Goal: Transaction & Acquisition: Purchase product/service

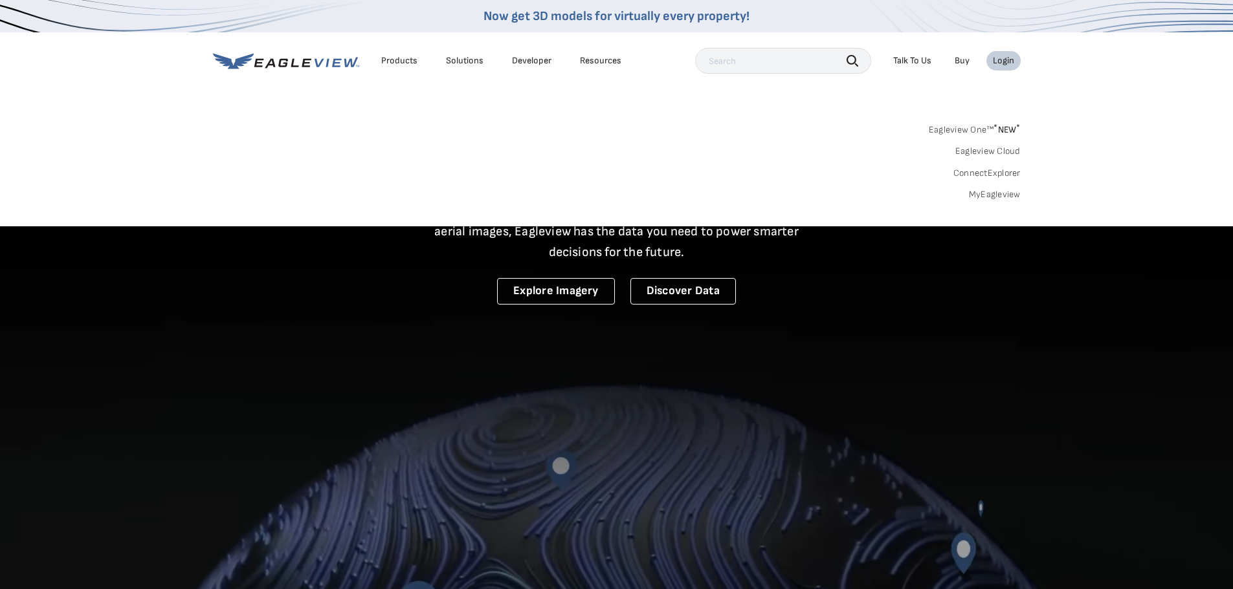
click at [992, 195] on link "MyEagleview" at bounding box center [995, 195] width 52 height 12
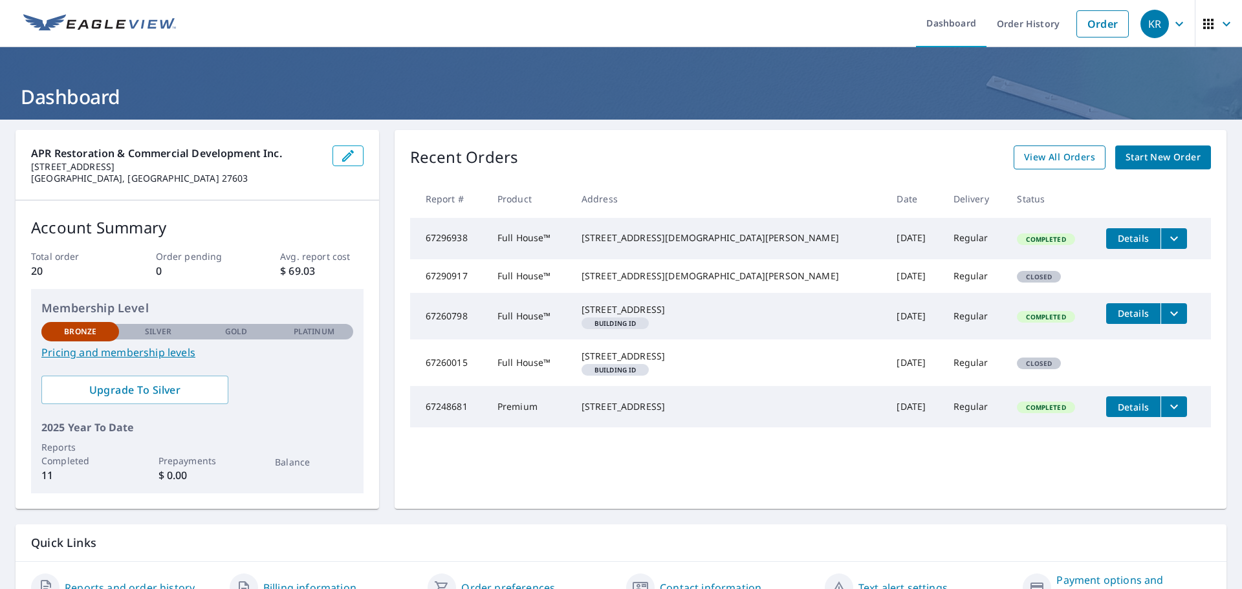
click at [1053, 161] on span "View All Orders" at bounding box center [1059, 157] width 71 height 16
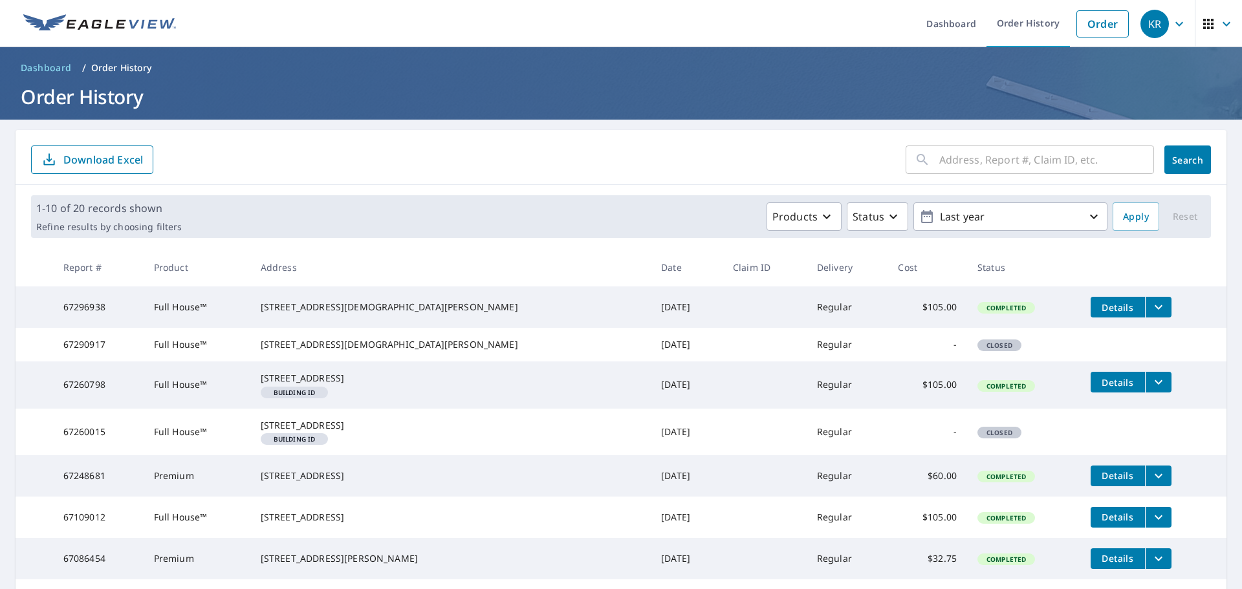
click at [1028, 164] on input "text" at bounding box center [1047, 160] width 215 height 36
type input "500 N King"
click button "Search" at bounding box center [1188, 160] width 47 height 28
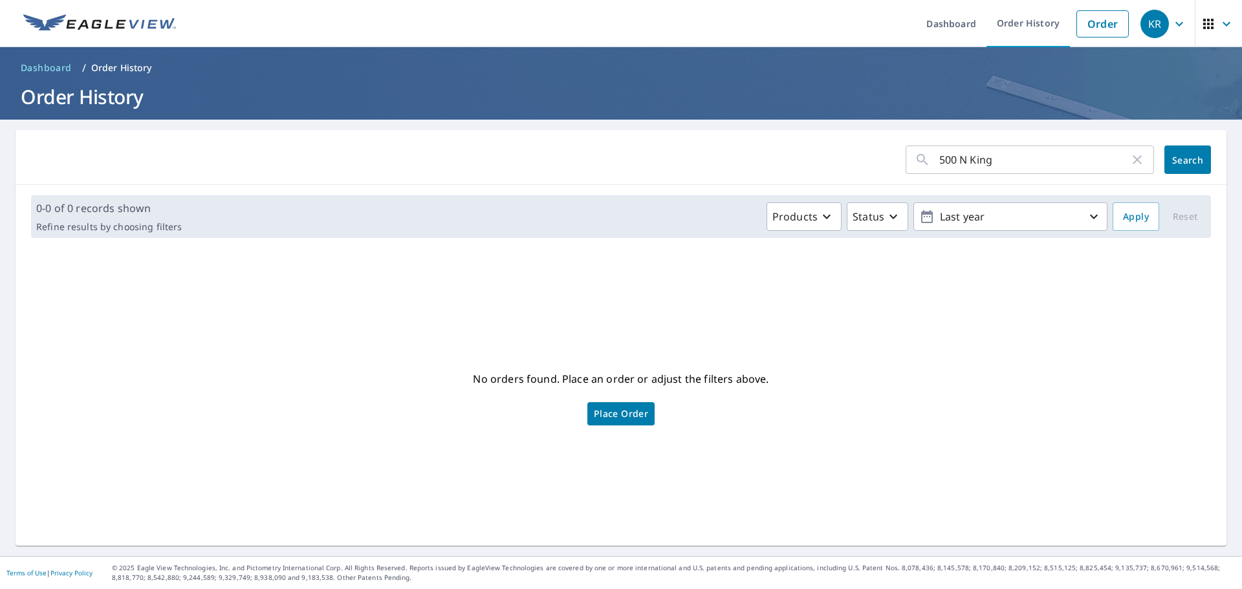
click at [1028, 162] on input "500 N King" at bounding box center [1035, 160] width 190 height 36
type input "500"
click button "Search" at bounding box center [1188, 160] width 47 height 28
click at [1028, 162] on input "500" at bounding box center [1035, 160] width 190 height 36
click at [972, 329] on div "No orders found. Place an order or adjust the filters above. Place Order" at bounding box center [621, 397] width 1191 height 277
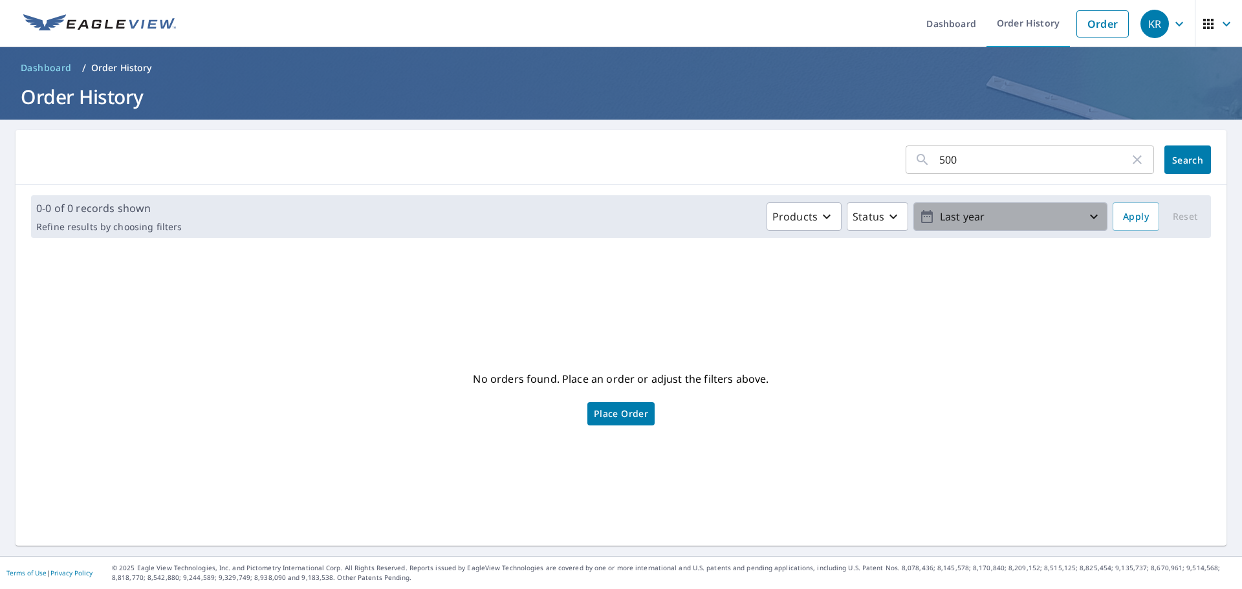
click at [1086, 214] on icon "button" at bounding box center [1094, 217] width 16 height 16
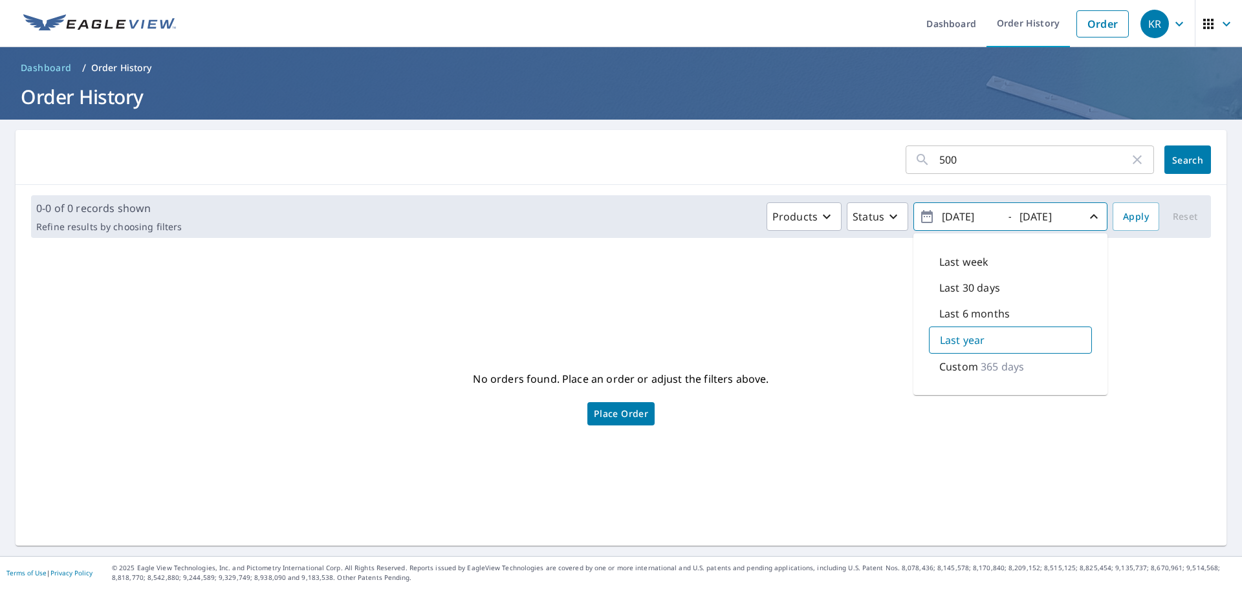
click at [1132, 334] on div "No orders found. Place an order or adjust the filters above. Place Order" at bounding box center [621, 397] width 1191 height 277
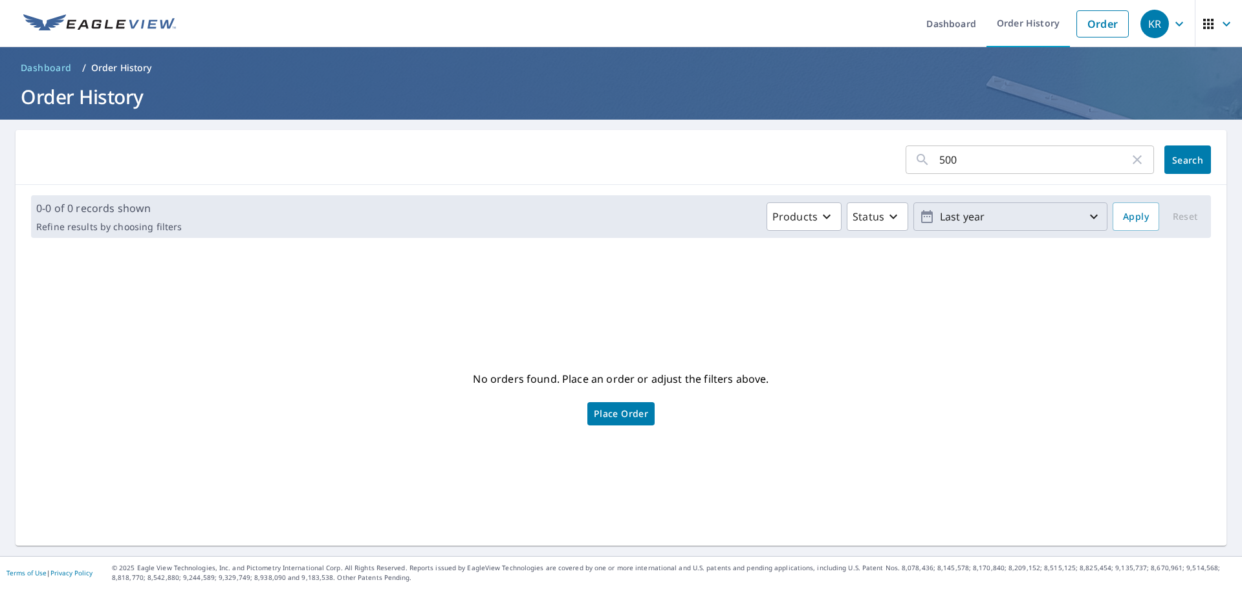
click at [890, 297] on div "No orders found. Place an order or adjust the filters above. Place Order" at bounding box center [621, 397] width 1191 height 277
drag, startPoint x: 965, startPoint y: 162, endPoint x: 916, endPoint y: 155, distance: 49.0
click at [916, 155] on div "500 ​" at bounding box center [1030, 160] width 248 height 28
click at [599, 155] on form "​ Search" at bounding box center [621, 160] width 1180 height 28
click at [1083, 26] on link "Order" at bounding box center [1103, 23] width 52 height 27
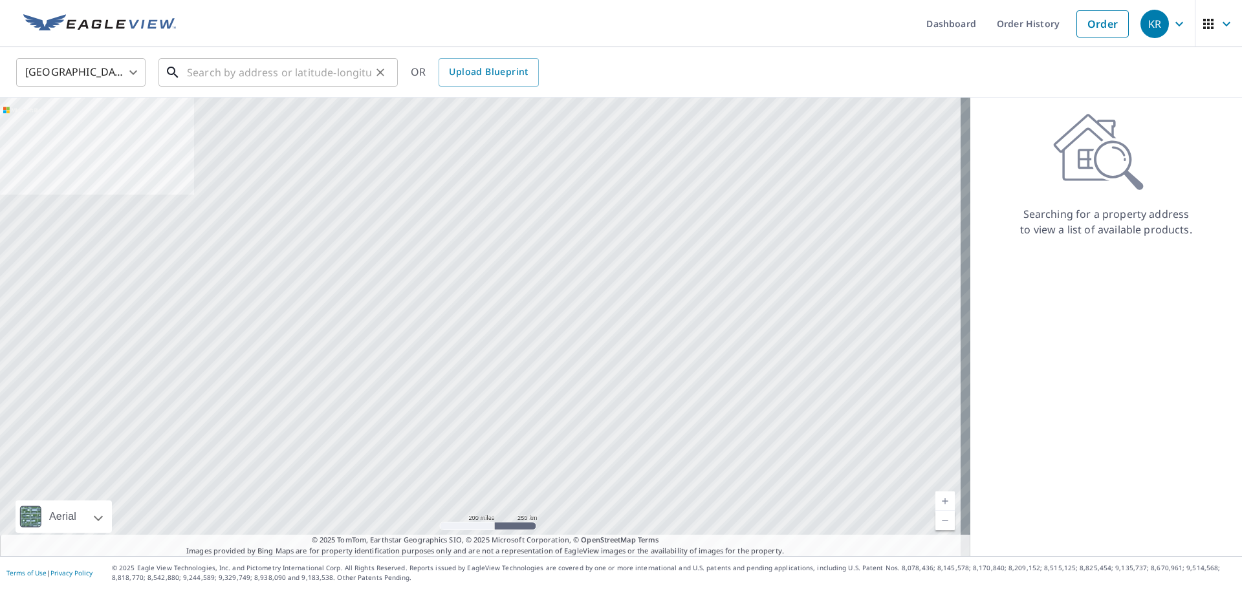
click at [219, 74] on input "text" at bounding box center [279, 72] width 184 height 36
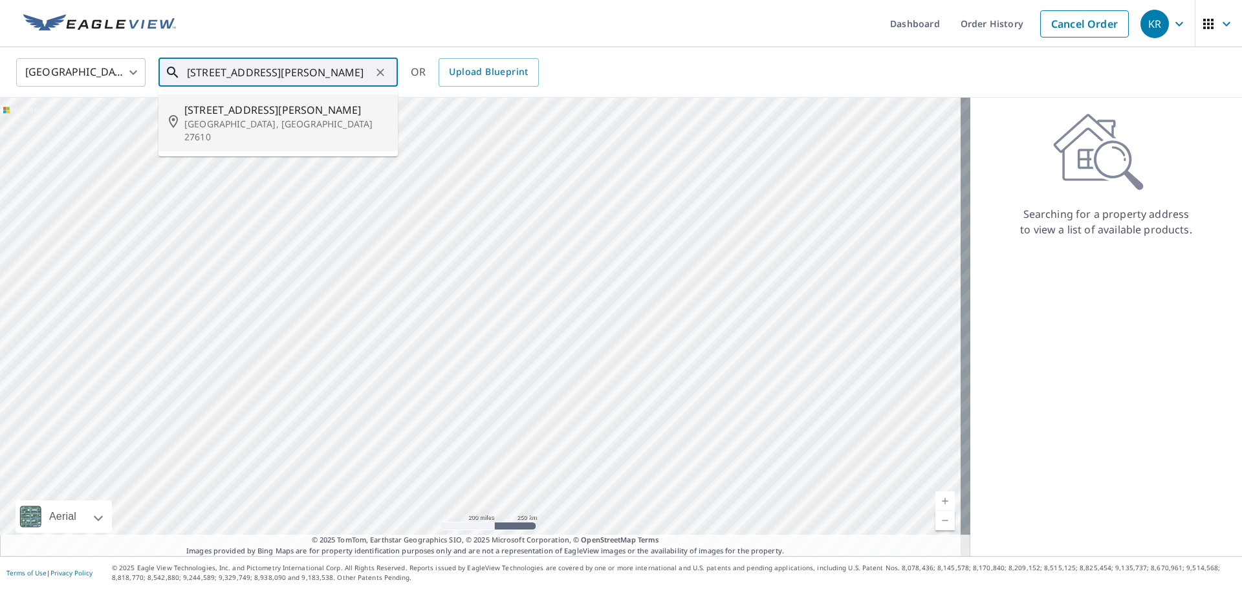
click at [259, 114] on span "[STREET_ADDRESS][PERSON_NAME]" at bounding box center [285, 110] width 203 height 16
type input "[STREET_ADDRESS][PERSON_NAME]"
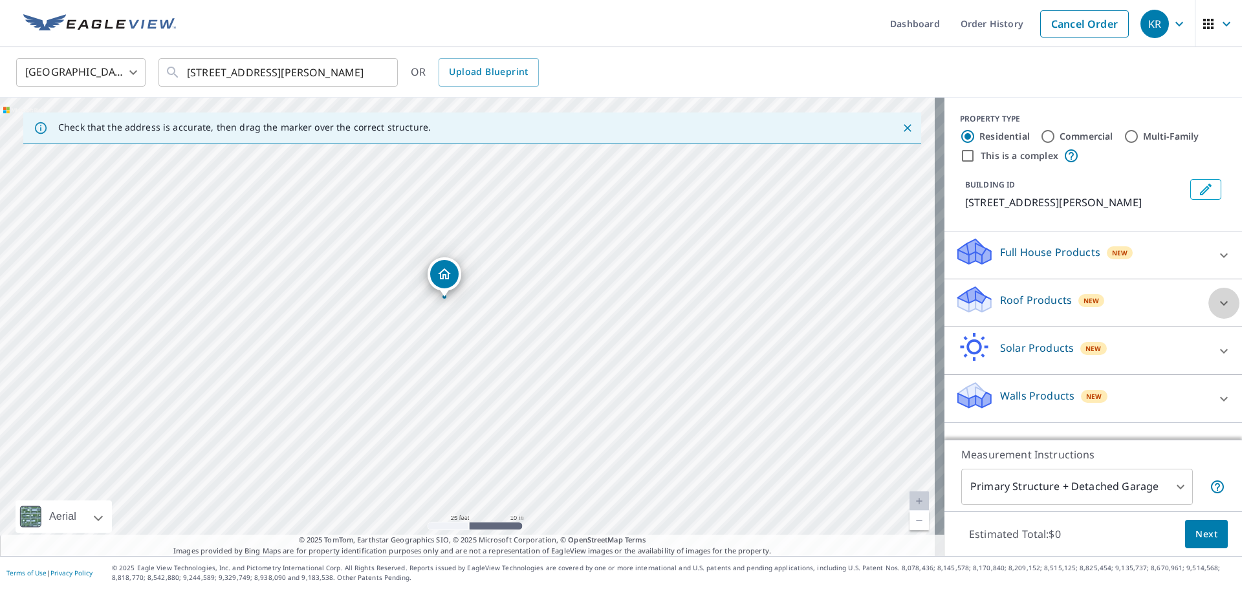
click at [1216, 302] on icon at bounding box center [1224, 304] width 16 height 16
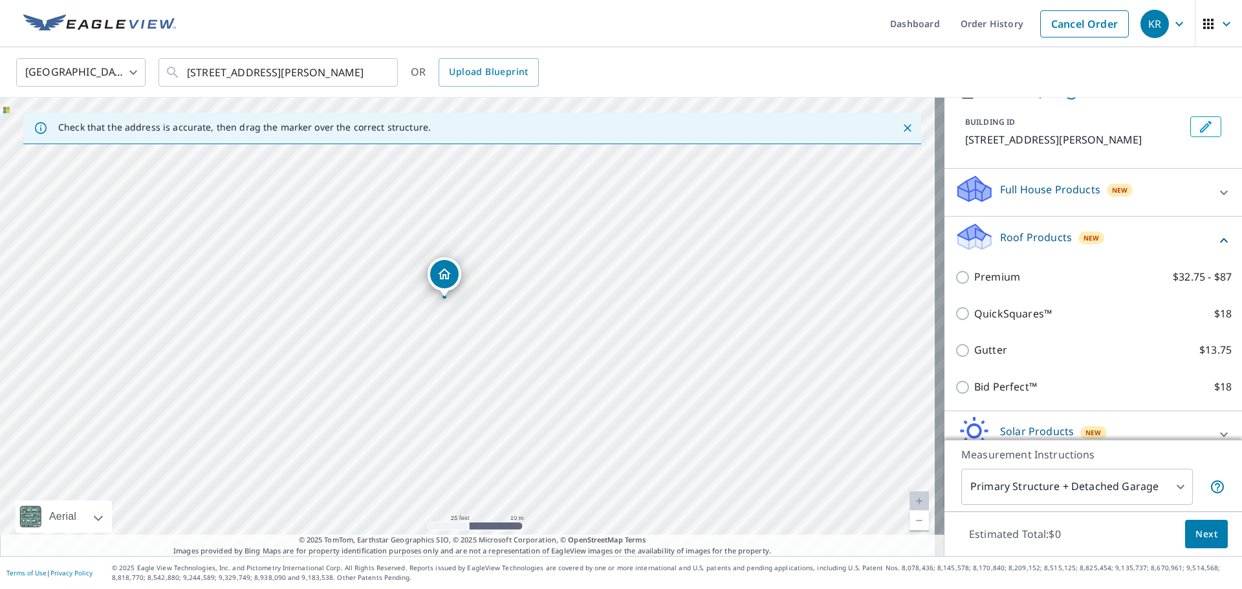
scroll to position [63, 0]
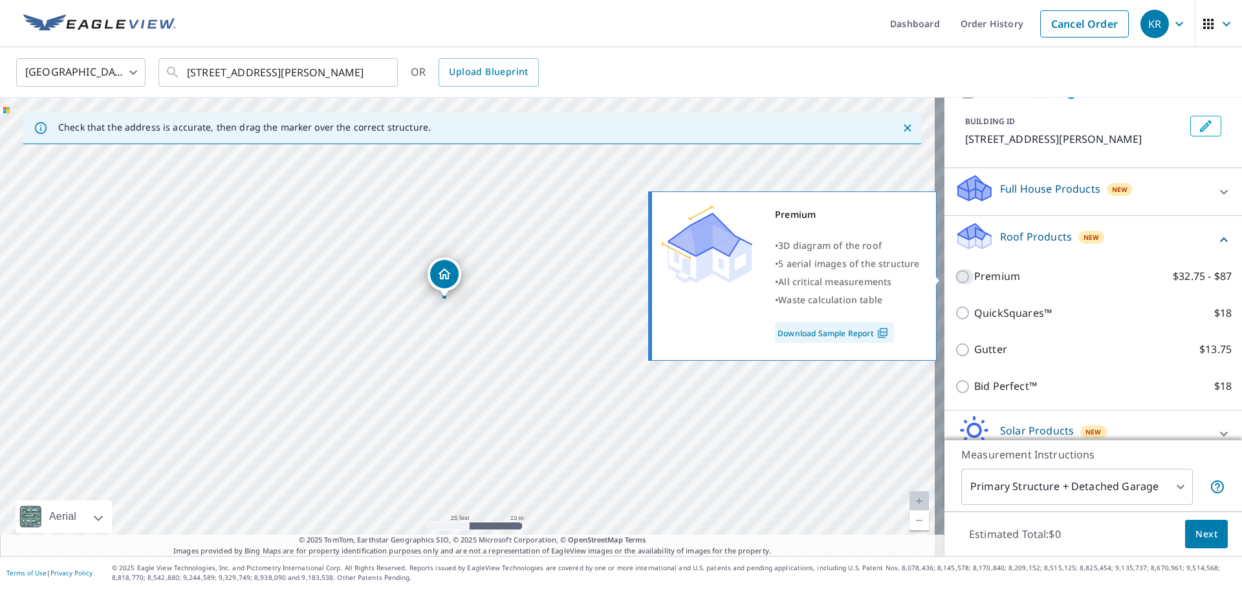
click at [955, 276] on input "Premium $32.75 - $87" at bounding box center [964, 277] width 19 height 16
checkbox input "true"
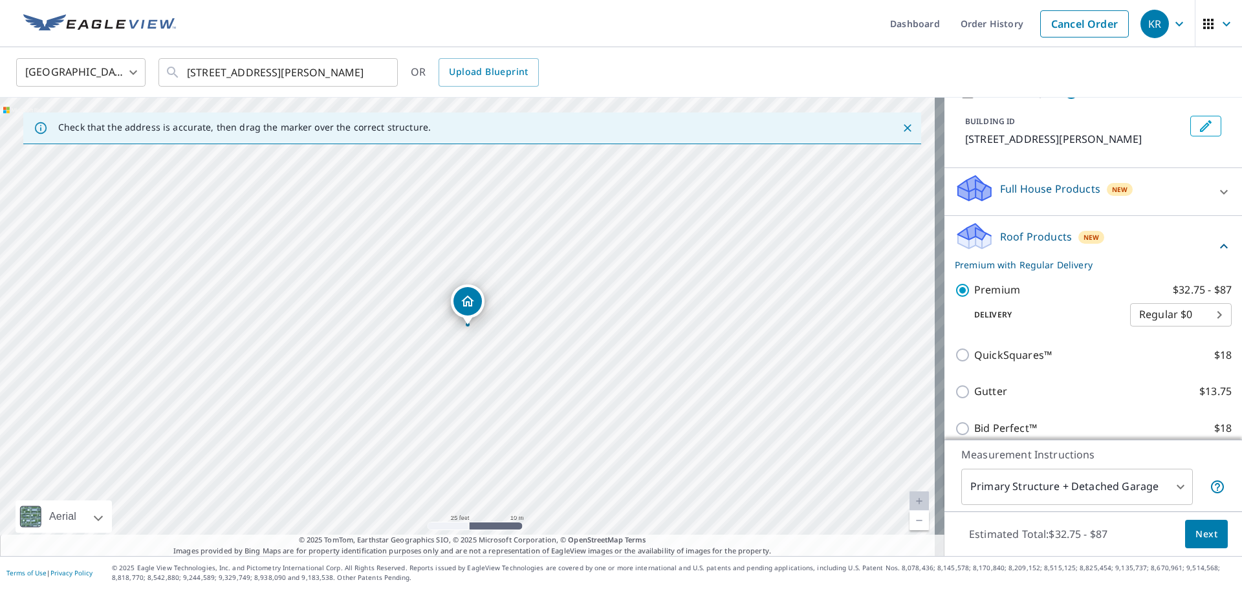
click at [1166, 488] on body "KR KR Dashboard Order History Cancel Order KR [GEOGRAPHIC_DATA] [GEOGRAPHIC_DAT…" at bounding box center [621, 294] width 1242 height 589
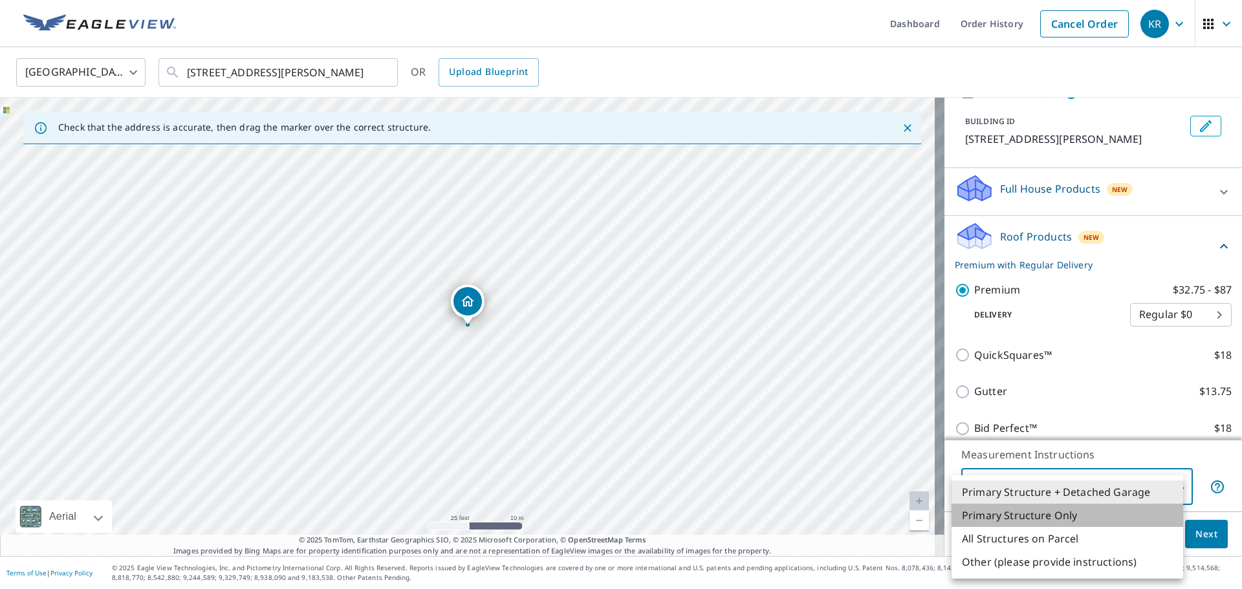
click at [1106, 519] on li "Primary Structure Only" at bounding box center [1068, 515] width 232 height 23
type input "2"
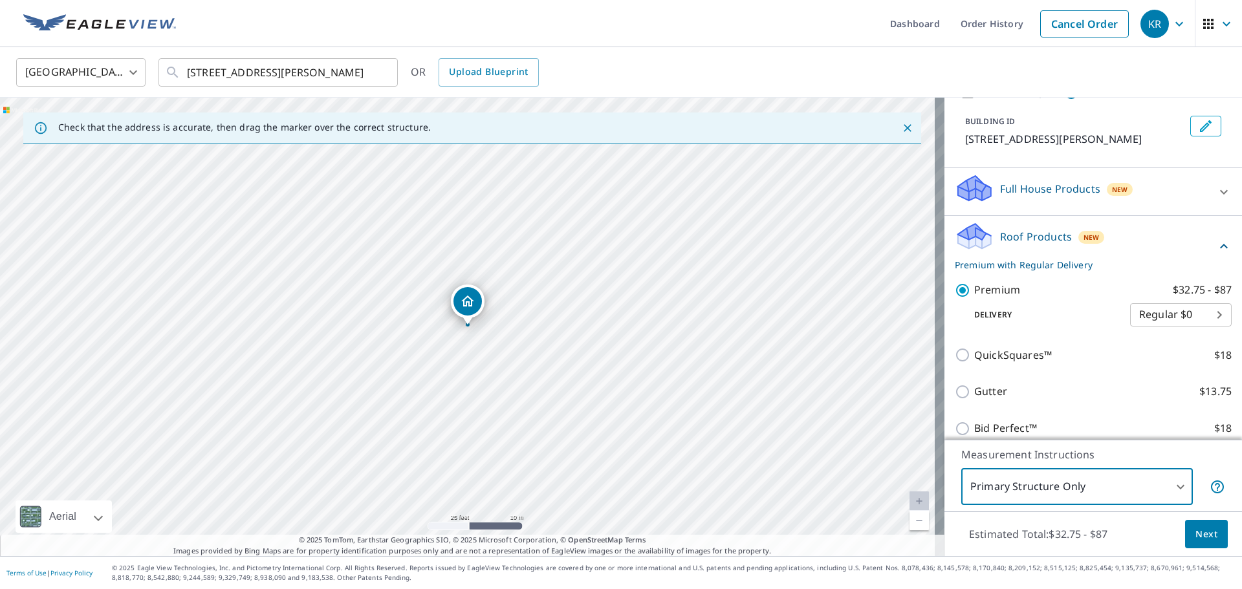
click at [1202, 311] on body "KR KR Dashboard Order History Cancel Order KR [GEOGRAPHIC_DATA] [GEOGRAPHIC_DAT…" at bounding box center [621, 294] width 1242 height 589
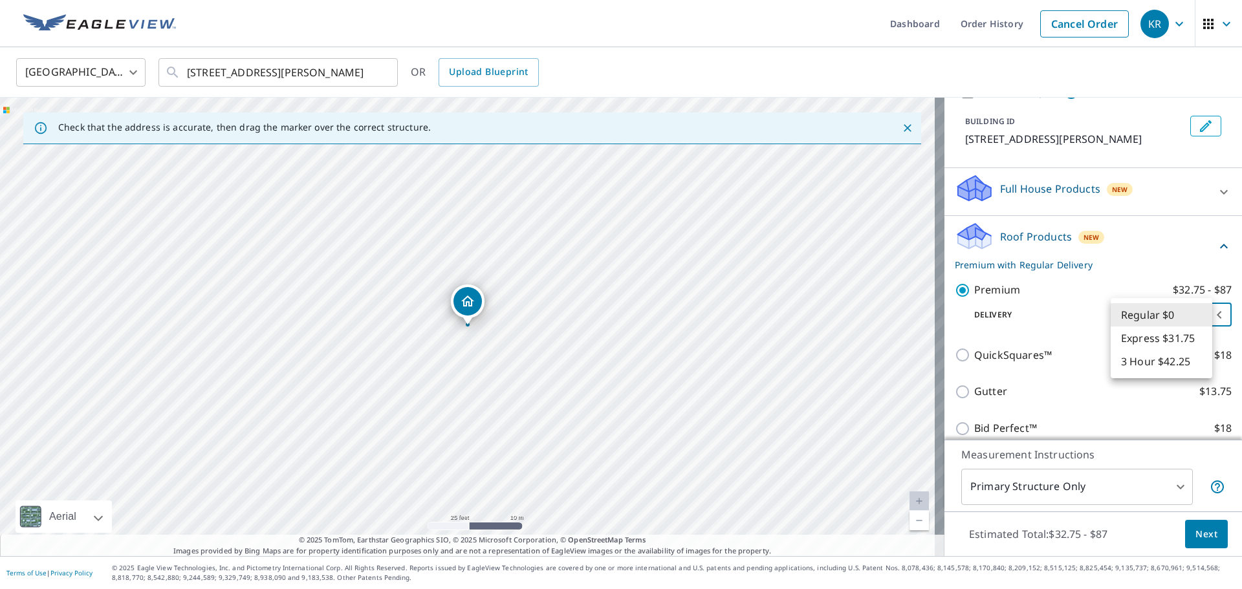
click at [1210, 530] on div at bounding box center [621, 294] width 1242 height 589
click at [1205, 545] on button "Next" at bounding box center [1206, 534] width 43 height 29
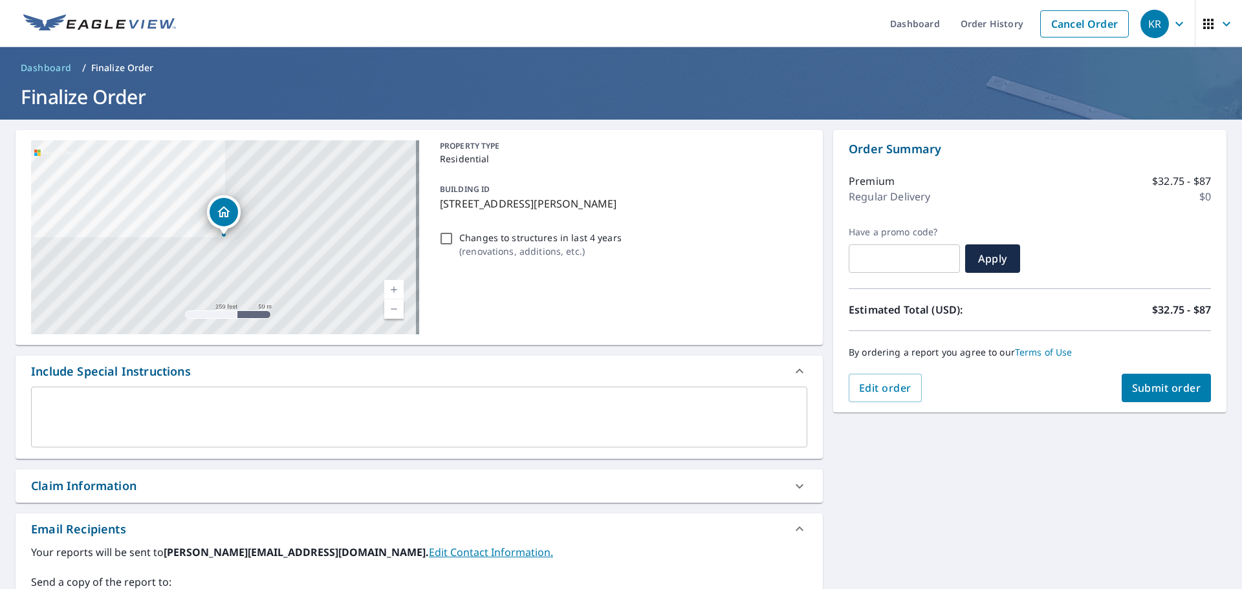
click at [1157, 392] on span "Submit order" at bounding box center [1166, 388] width 69 height 14
